Goal: Subscribe to service/newsletter

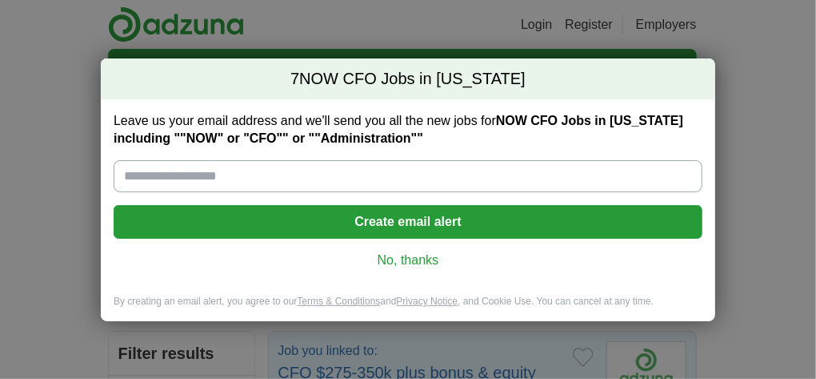
click at [335, 178] on input "Leave us your email address and we'll send you all the new jobs for NOW CFO Job…" at bounding box center [408, 176] width 589 height 32
type input "**********"
click at [421, 220] on button "Create email alert" at bounding box center [408, 222] width 589 height 34
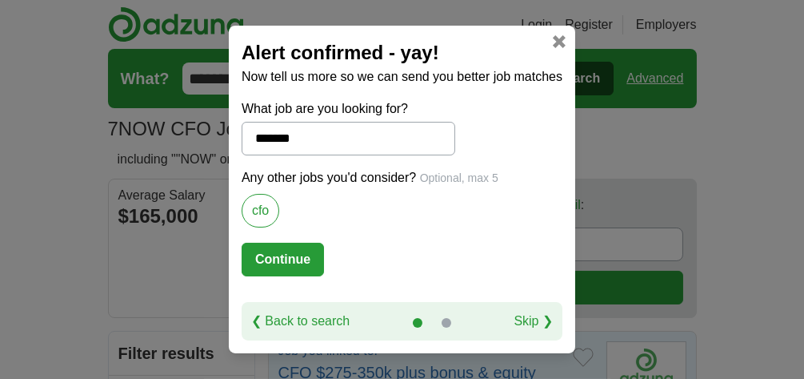
click at [279, 255] on button "Continue" at bounding box center [283, 260] width 82 height 34
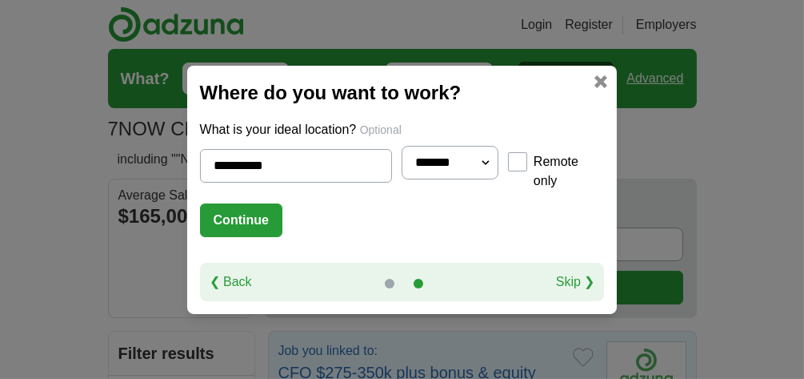
click at [212, 210] on button "Continue" at bounding box center [241, 220] width 82 height 34
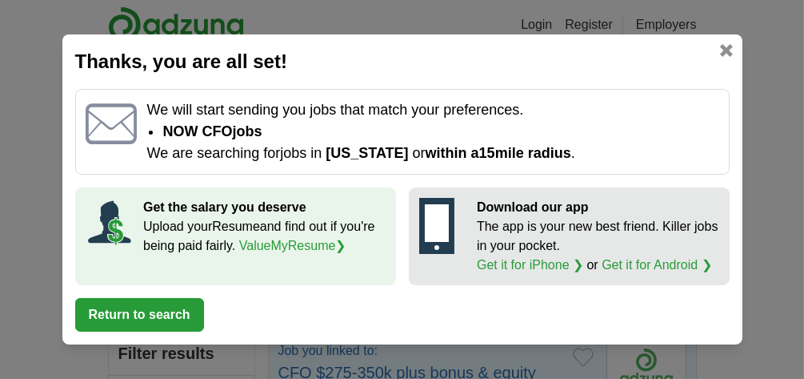
click at [136, 311] on button "Return to search" at bounding box center [139, 315] width 129 height 34
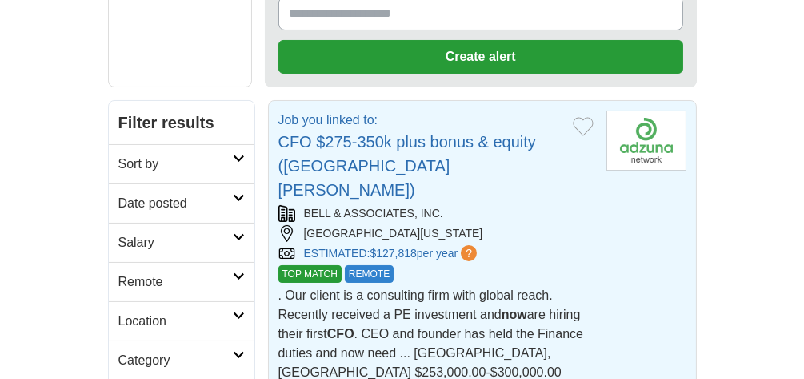
scroll to position [235, 0]
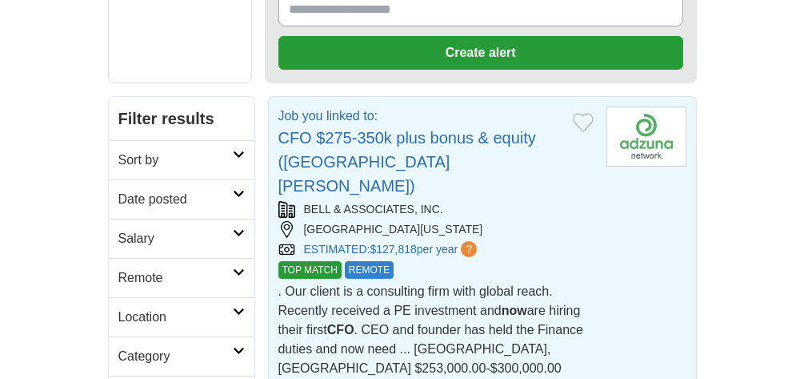
click at [383, 129] on link "CFO $275-350k plus bonus & equity ([GEOGRAPHIC_DATA][PERSON_NAME])" at bounding box center [408, 162] width 258 height 66
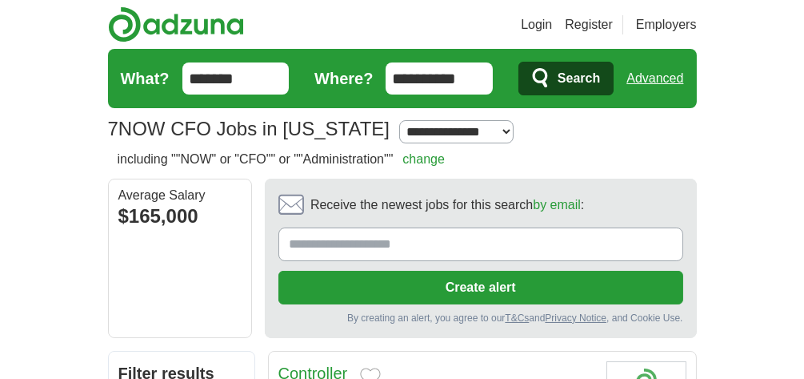
click at [439, 244] on input "Receive the newest jobs for this search by email :" at bounding box center [481, 244] width 405 height 34
type input "**********"
click at [456, 280] on button "Create alert" at bounding box center [481, 288] width 405 height 34
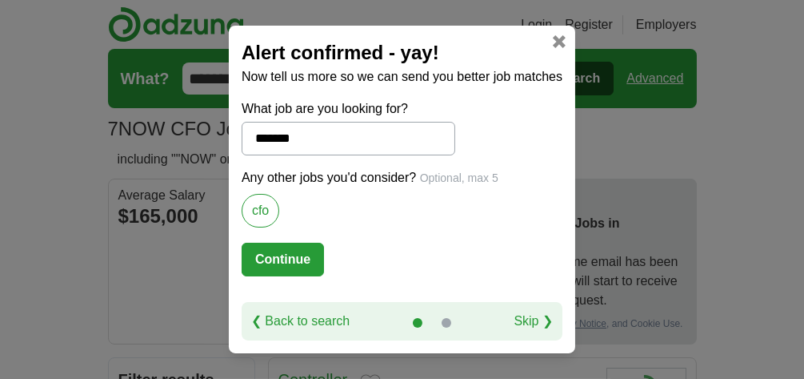
click at [296, 255] on button "Continue" at bounding box center [283, 260] width 82 height 34
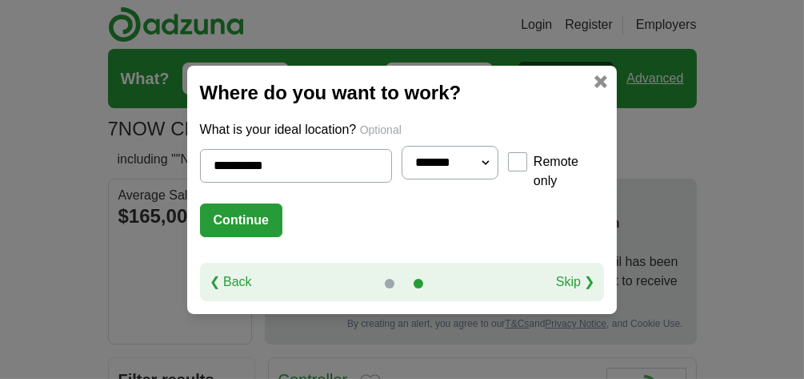
click at [211, 211] on button "Continue" at bounding box center [241, 220] width 82 height 34
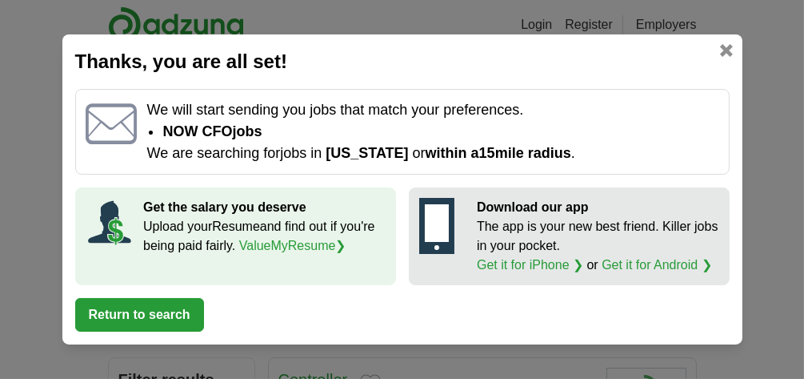
click at [142, 312] on button "Return to search" at bounding box center [139, 315] width 129 height 34
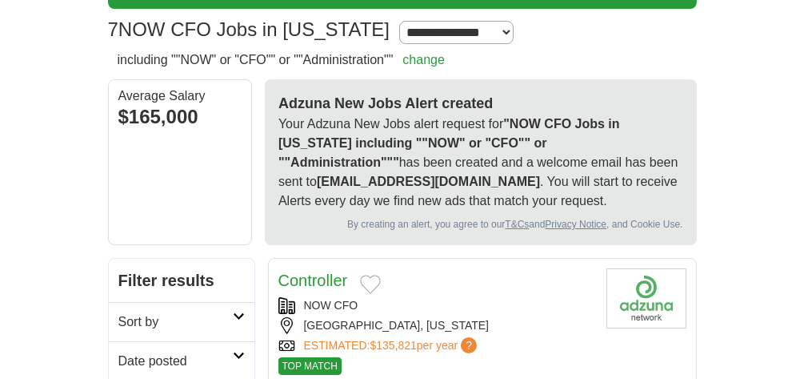
scroll to position [90, 0]
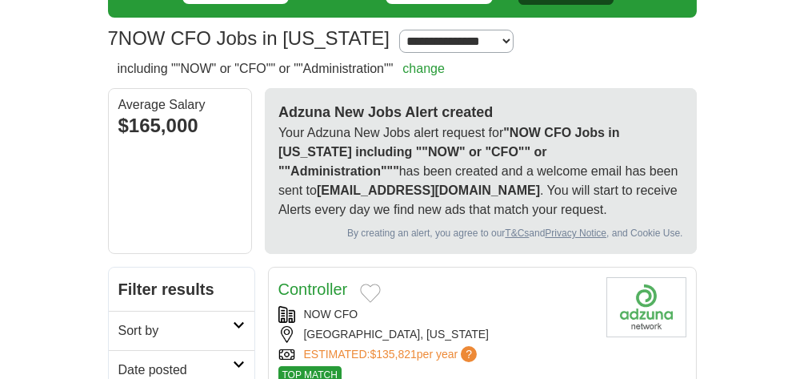
click at [576, 135] on strong ""NOW CFO Jobs in [US_STATE] including ""NOW" or "CFO"" or ""Administration"""" at bounding box center [450, 152] width 342 height 52
click at [565, 146] on strong ""NOW CFO Jobs in [US_STATE] including ""NOW" or "CFO"" or ""Administration"""" at bounding box center [450, 152] width 342 height 52
click at [387, 153] on strong ""NOW CFO Jobs in [US_STATE] including ""NOW" or "CFO"" or ""Administration"""" at bounding box center [450, 152] width 342 height 52
click at [165, 120] on div "$165,000" at bounding box center [179, 125] width 123 height 29
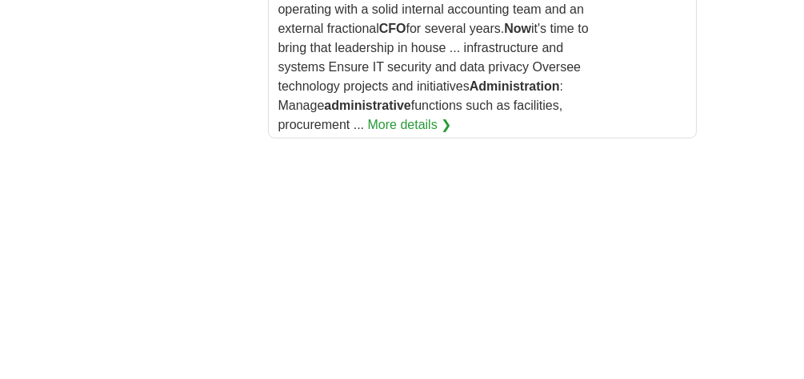
scroll to position [2612, 0]
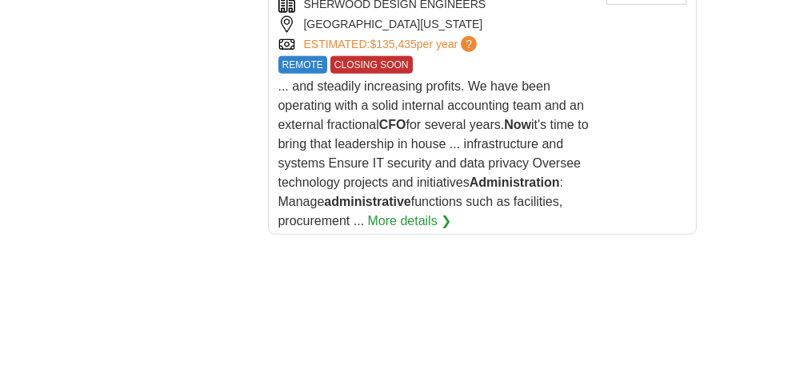
scroll to position [2422, 0]
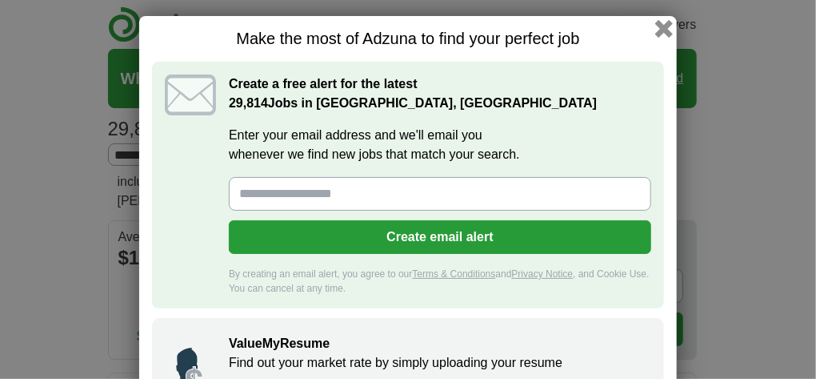
click at [656, 25] on button "button" at bounding box center [665, 29] width 18 height 18
